Goal: Information Seeking & Learning: Learn about a topic

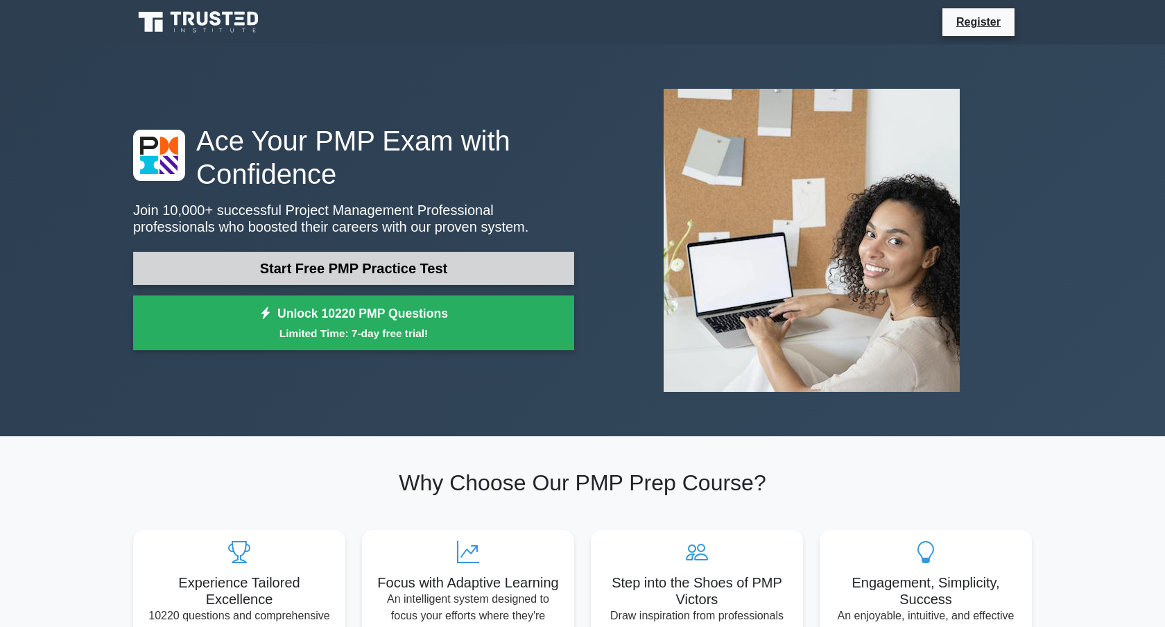
click at [284, 275] on link "Start Free PMP Practice Test" at bounding box center [353, 268] width 441 height 33
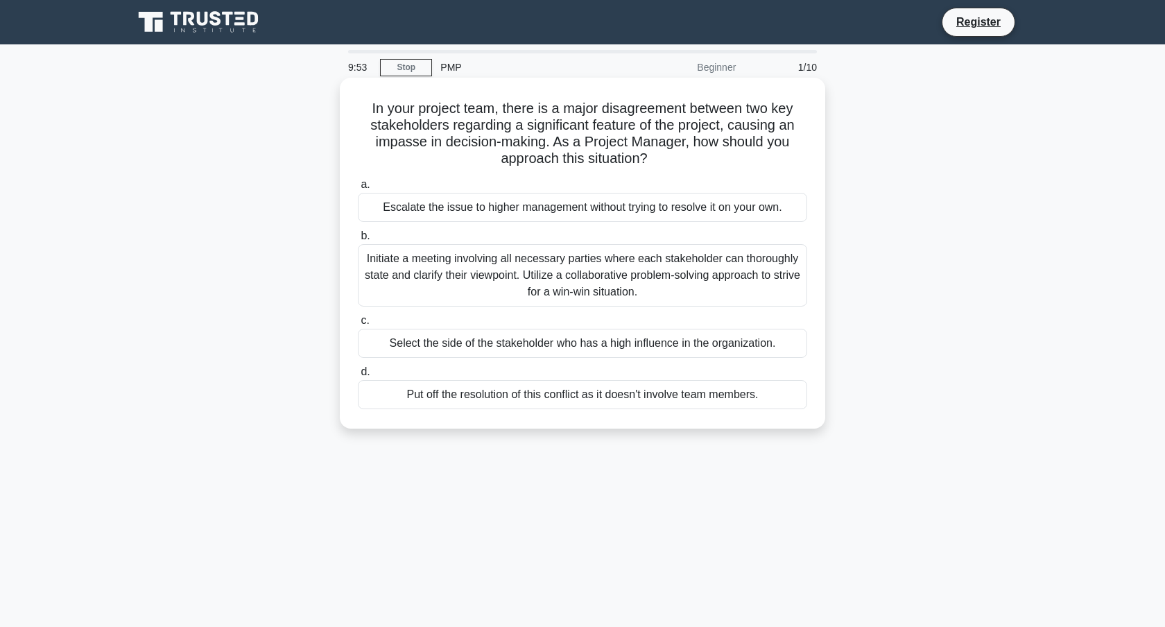
drag, startPoint x: 364, startPoint y: 112, endPoint x: 683, endPoint y: 155, distance: 321.8
click at [680, 155] on h5 "In your project team, there is a major disagreement between two key stakeholder…" at bounding box center [582, 134] width 452 height 68
click at [440, 282] on div "Initiate a meeting involving all necessary parties where each stakeholder can t…" at bounding box center [582, 275] width 449 height 62
click at [358, 241] on input "b. Initiate a meeting involving all necessary parties where each stakeholder ca…" at bounding box center [358, 236] width 0 height 9
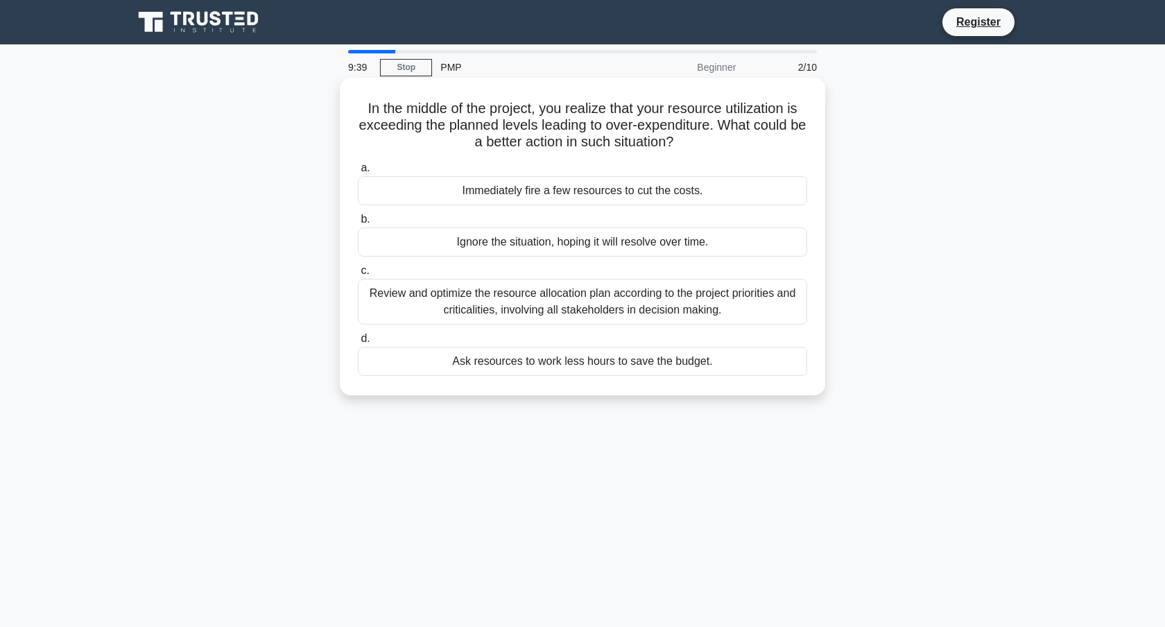
click at [522, 304] on div "Review and optimize the resource allocation plan according to the project prior…" at bounding box center [582, 302] width 449 height 46
click at [358, 275] on input "c. Review and optimize the resource allocation plan according to the project pr…" at bounding box center [358, 270] width 0 height 9
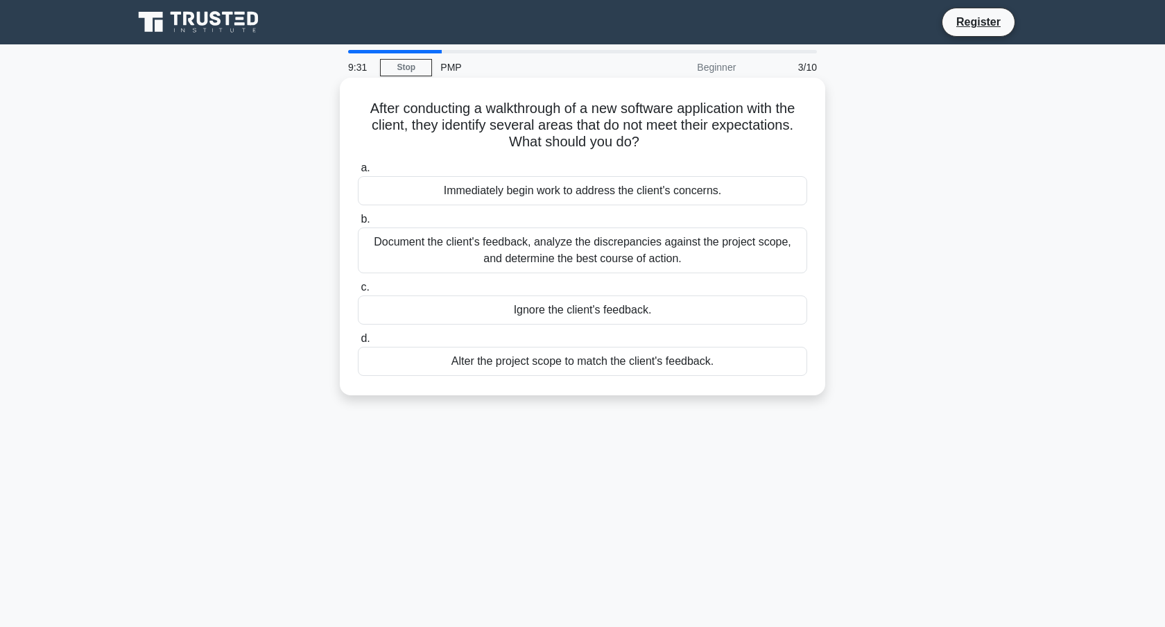
click at [464, 250] on div "Document the client's feedback, analyze the discrepancies against the project s…" at bounding box center [582, 250] width 449 height 46
click at [358, 224] on input "b. Document the client's feedback, analyze the discrepancies against the projec…" at bounding box center [358, 219] width 0 height 9
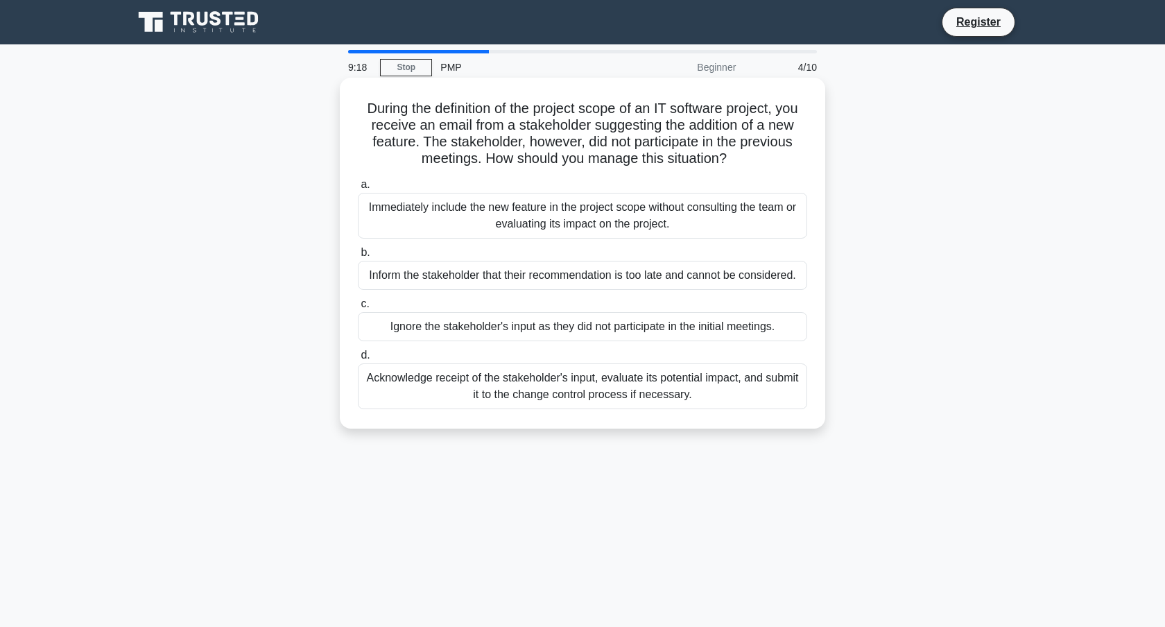
click at [579, 378] on div "Acknowledge receipt of the stakeholder's input, evaluate its potential impact, …" at bounding box center [582, 386] width 449 height 46
click at [358, 360] on input "d. Acknowledge receipt of the stakeholder's input, evaluate its potential impac…" at bounding box center [358, 355] width 0 height 9
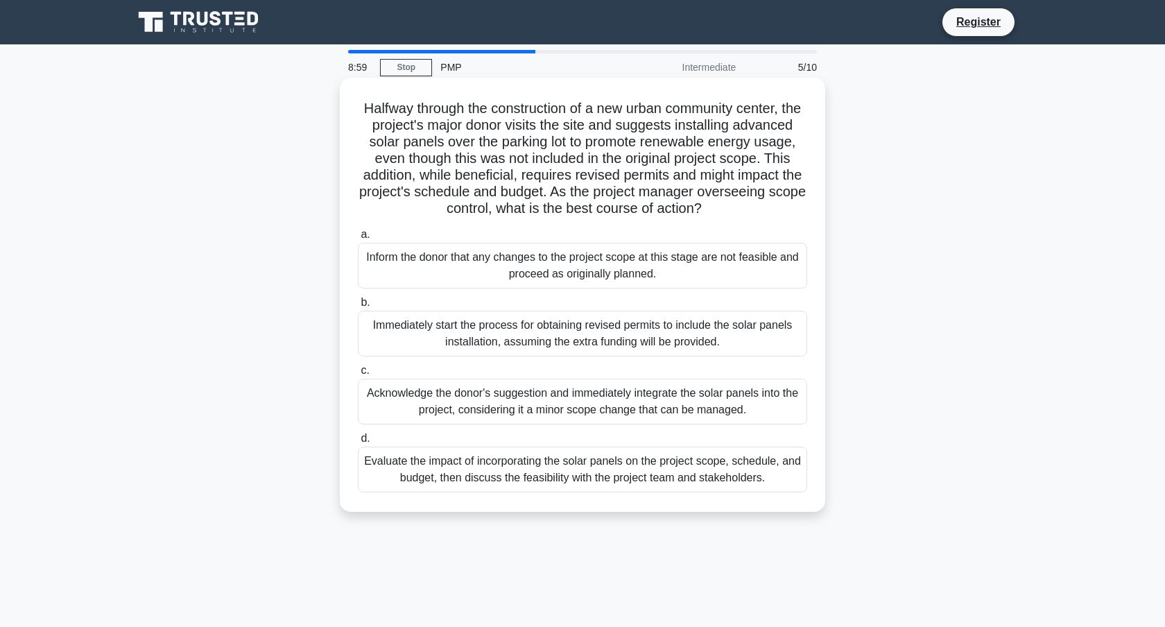
click at [647, 492] on div "Evaluate the impact of incorporating the solar panels on the project scope, sch…" at bounding box center [582, 469] width 449 height 46
click at [358, 443] on input "d. Evaluate the impact of incorporating the solar panels on the project scope, …" at bounding box center [358, 438] width 0 height 9
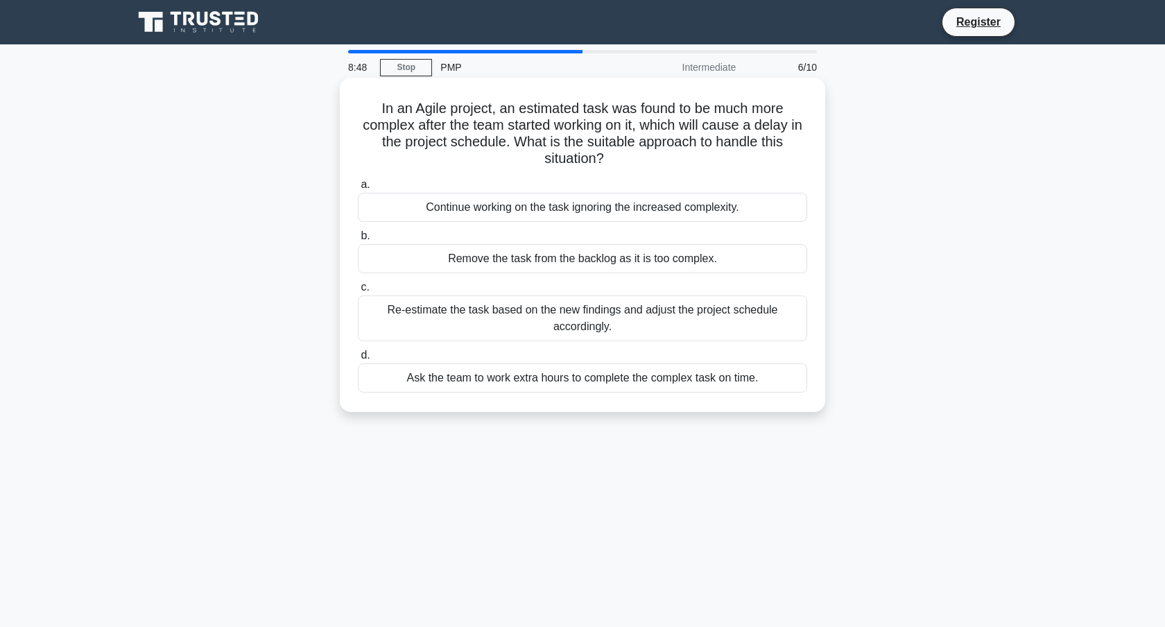
click at [445, 318] on div "Re-estimate the task based on the new findings and adjust the project schedule …" at bounding box center [582, 318] width 449 height 46
click at [358, 292] on input "c. Re-estimate the task based on the new findings and adjust the project schedu…" at bounding box center [358, 287] width 0 height 9
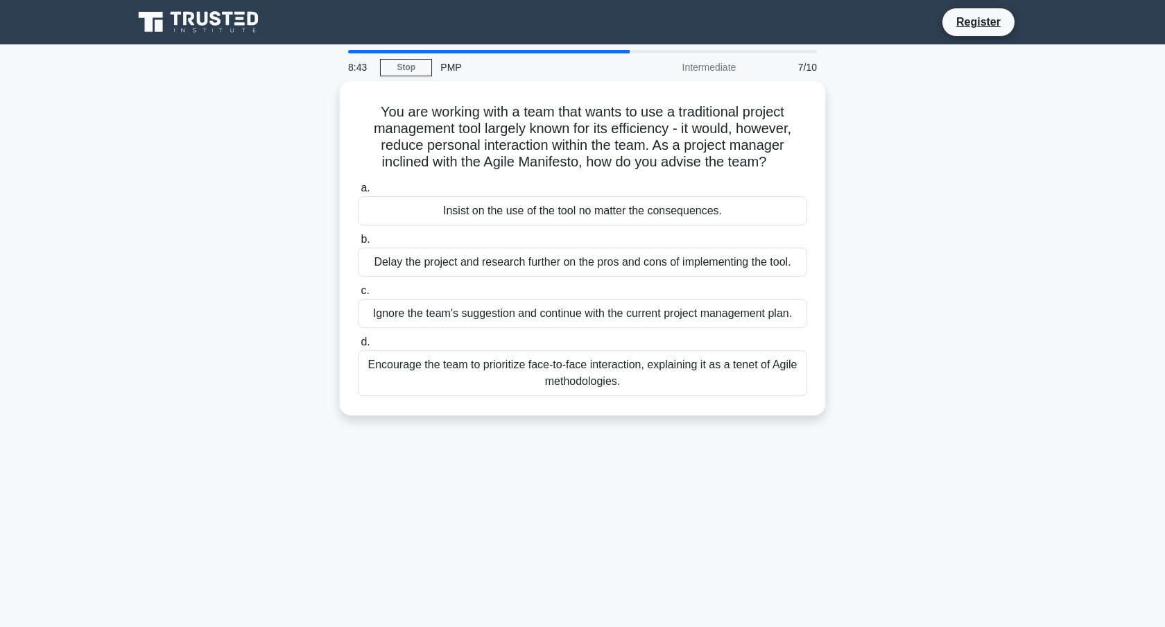
drag, startPoint x: 397, startPoint y: 114, endPoint x: 836, endPoint y: 160, distance: 442.0
click at [836, 160] on div "You are working with a team that wants to use a traditional project management …" at bounding box center [582, 256] width 915 height 351
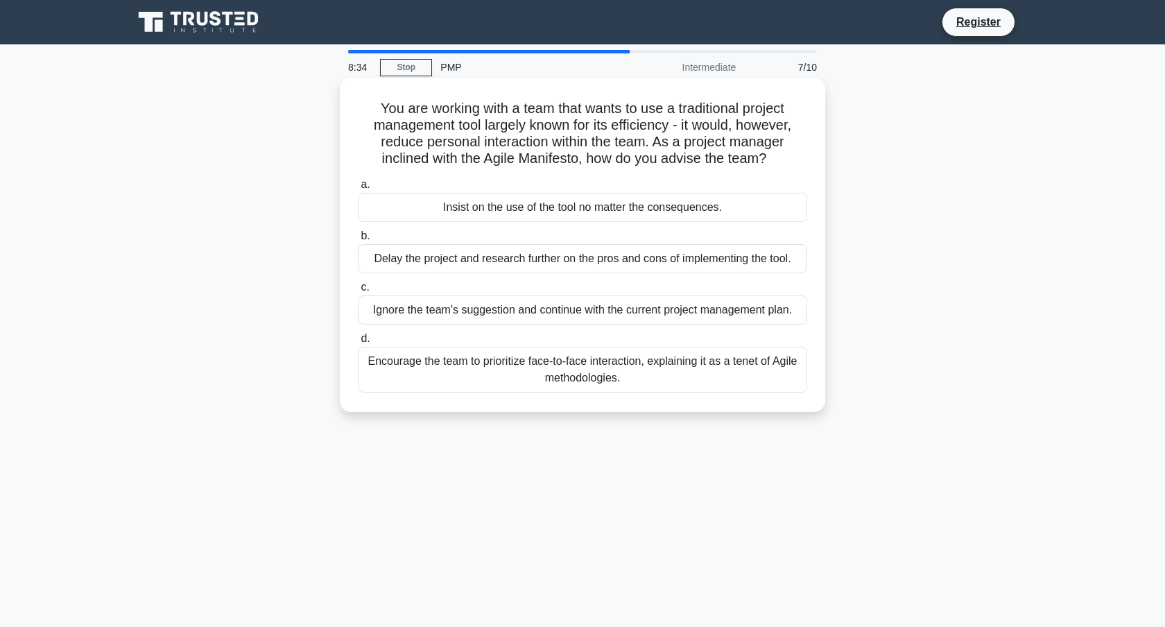
click at [510, 372] on div "Encourage the team to prioritize face-to-face interaction, explaining it as a t…" at bounding box center [582, 370] width 449 height 46
click at [358, 343] on input "d. Encourage the team to prioritize face-to-face interaction, explaining it as …" at bounding box center [358, 338] width 0 height 9
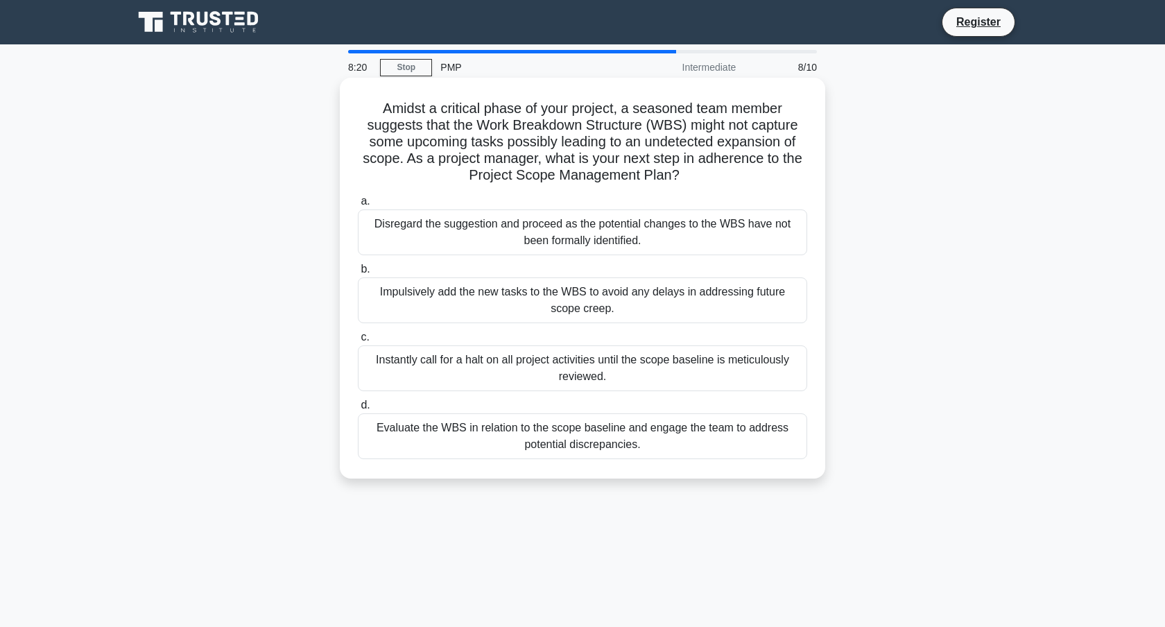
click at [586, 442] on div "Evaluate the WBS in relation to the scope baseline and engage the team to addre…" at bounding box center [582, 436] width 449 height 46
click at [358, 410] on input "d. Evaluate the WBS in relation to the scope baseline and engage the team to ad…" at bounding box center [358, 405] width 0 height 9
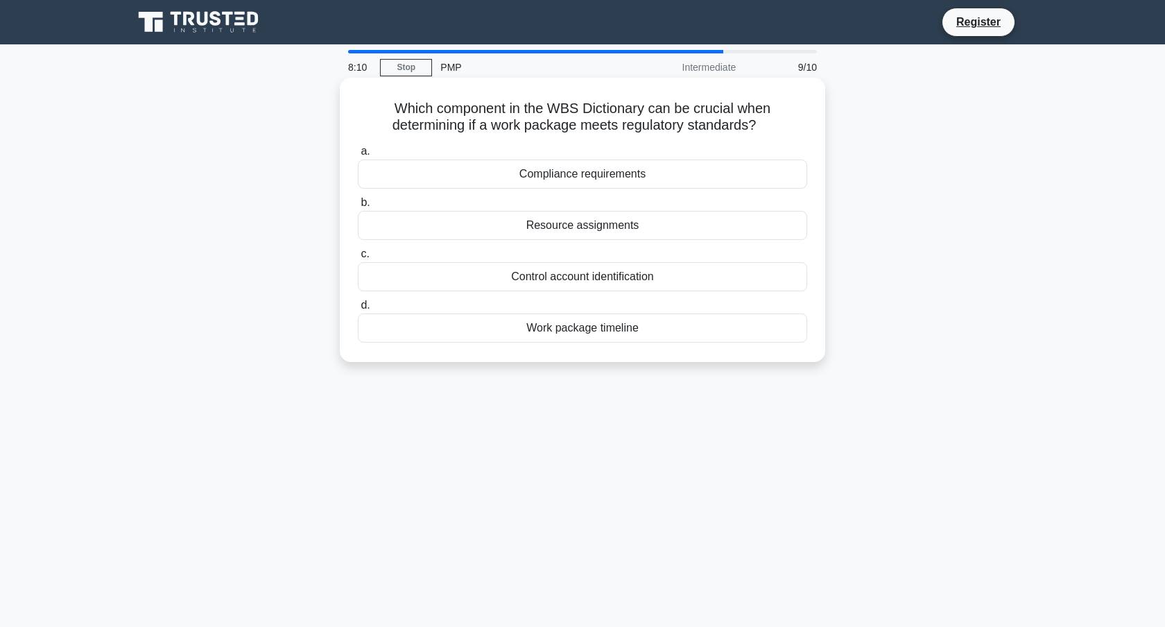
click at [614, 164] on div "Compliance requirements" at bounding box center [582, 173] width 449 height 29
click at [358, 156] on input "a. Compliance requirements" at bounding box center [358, 151] width 0 height 9
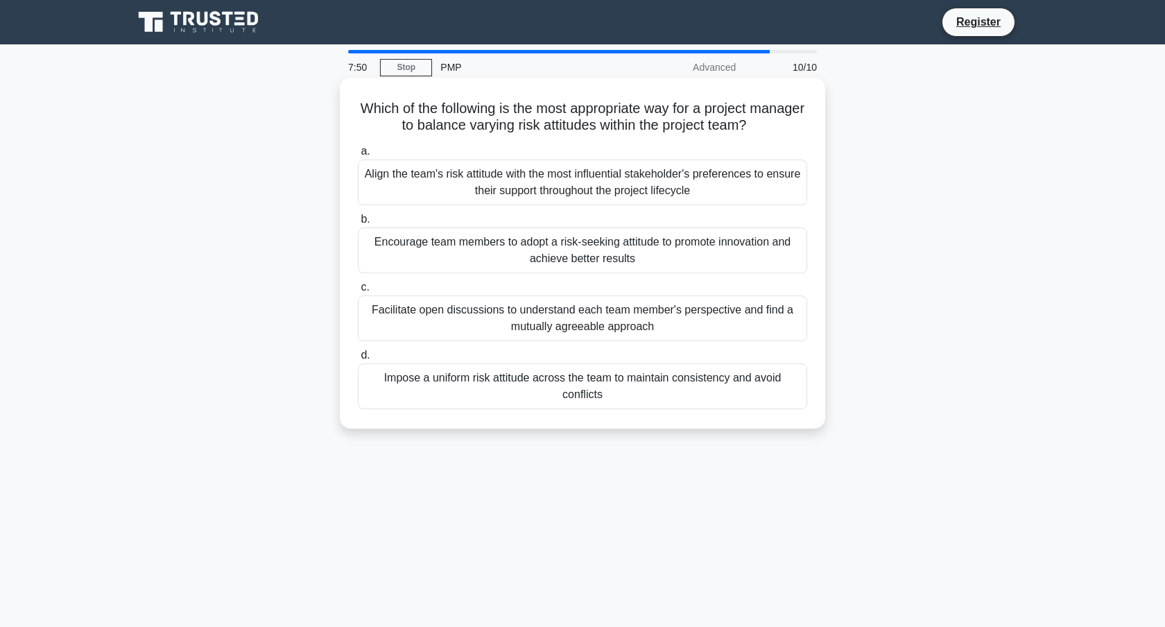
click at [481, 325] on div "Facilitate open discussions to understand each team member's perspective and fi…" at bounding box center [582, 318] width 449 height 46
click at [358, 292] on input "c. Facilitate open discussions to understand each team member's perspective and…" at bounding box center [358, 287] width 0 height 9
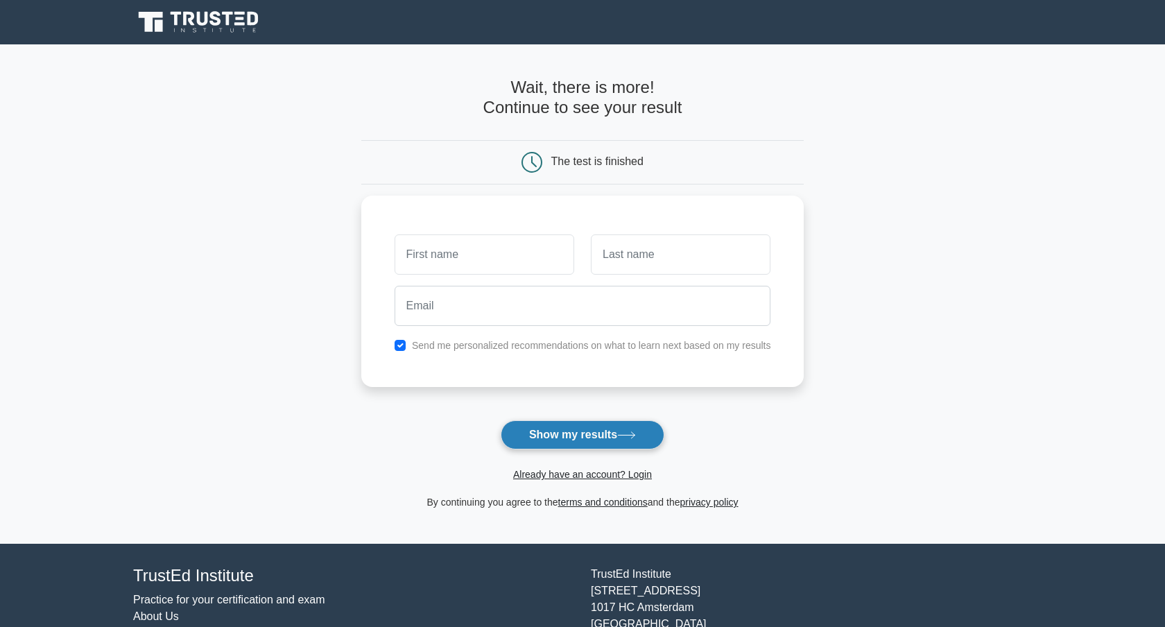
click at [631, 441] on button "Show my results" at bounding box center [583, 434] width 164 height 29
